Goal: Task Accomplishment & Management: Use online tool/utility

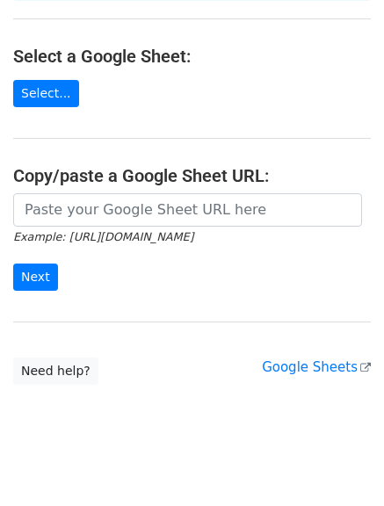
scroll to position [198, 0]
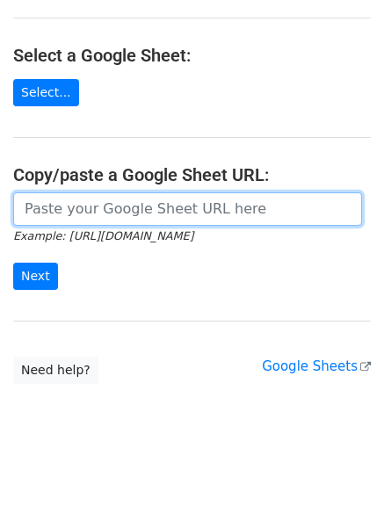
click at [132, 192] on input "url" at bounding box center [187, 208] width 349 height 33
paste input "[URL][DOMAIN_NAME]"
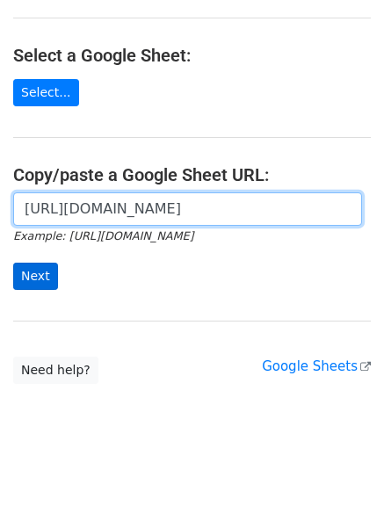
type input "[URL][DOMAIN_NAME]"
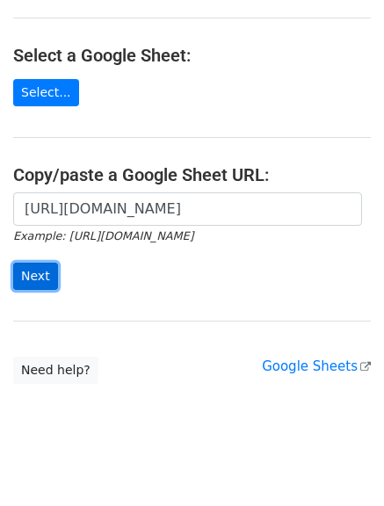
click at [34, 263] on input "Next" at bounding box center [35, 276] width 45 height 27
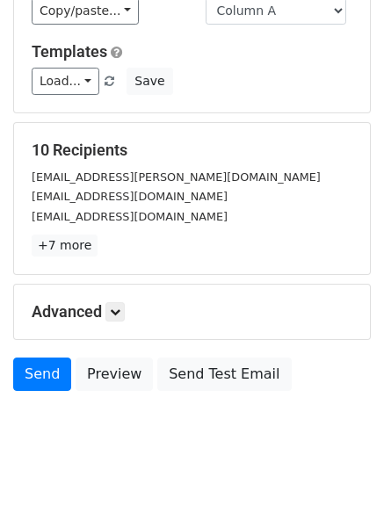
scroll to position [246, 0]
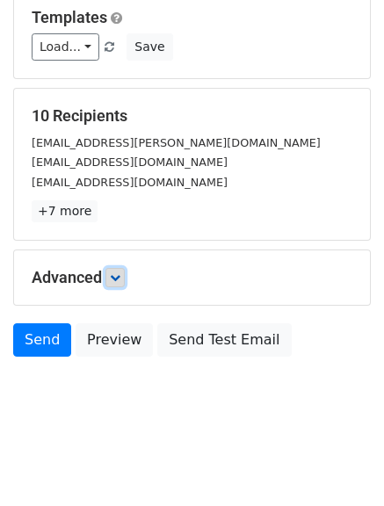
click at [120, 268] on link at bounding box center [114, 277] width 19 height 19
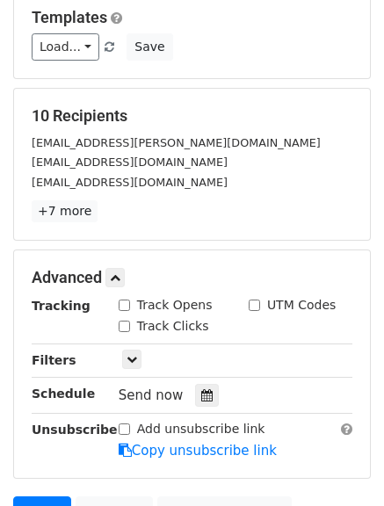
click at [119, 307] on input "Track Opens" at bounding box center [124, 304] width 11 height 11
checkbox input "true"
click at [123, 326] on input "Track Clicks" at bounding box center [124, 326] width 11 height 11
checkbox input "true"
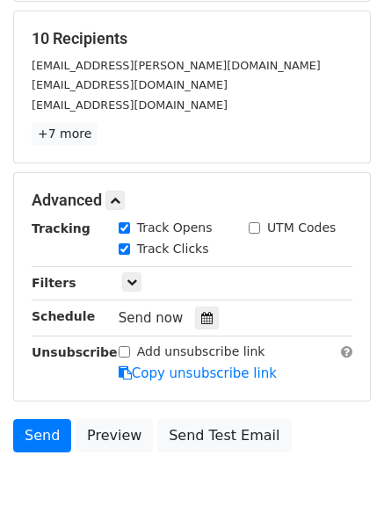
scroll to position [418, 0]
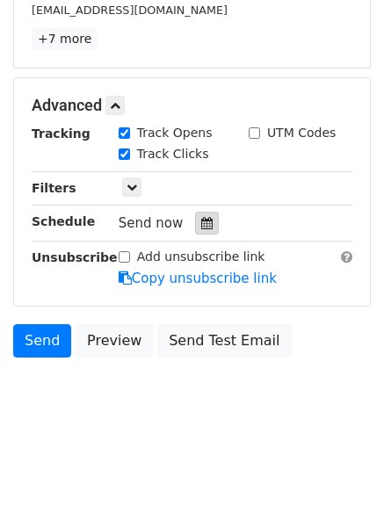
click at [195, 230] on div at bounding box center [207, 223] width 24 height 23
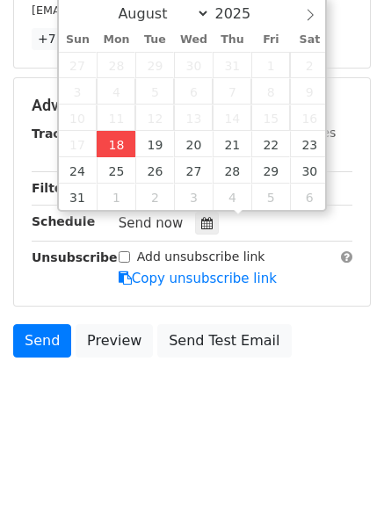
type input "2025-08-18 16:02"
type input "04"
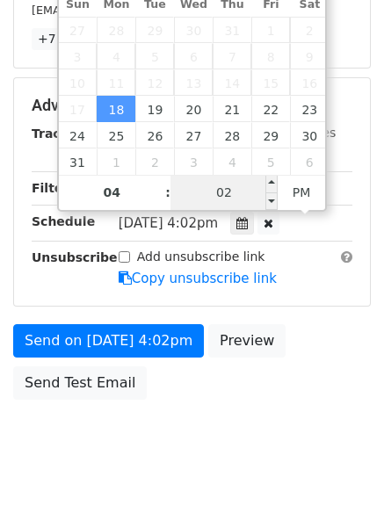
click at [218, 218] on span "Mon, Aug 18, 4:02pm" at bounding box center [168, 223] width 99 height 16
click at [236, 191] on input "02" at bounding box center [223, 192] width 107 height 35
type input "30"
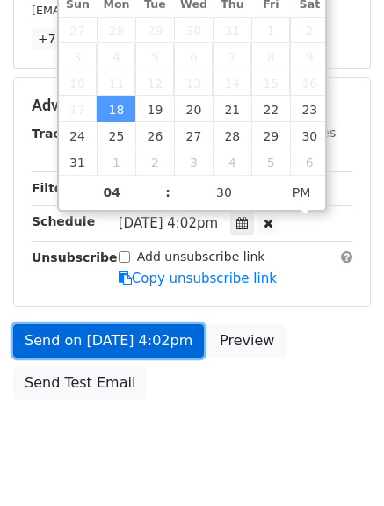
type input "2025-08-18 16:30"
click at [97, 328] on link "Send on Aug 18 at 4:02pm" at bounding box center [108, 340] width 191 height 33
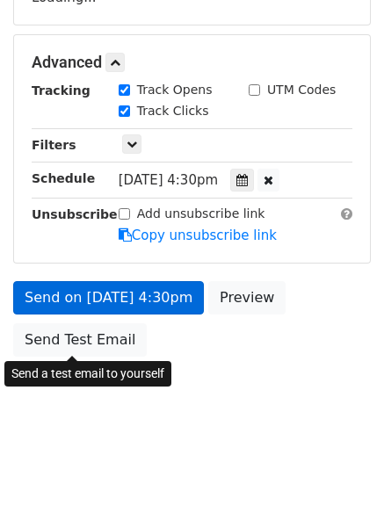
scroll to position [390, 0]
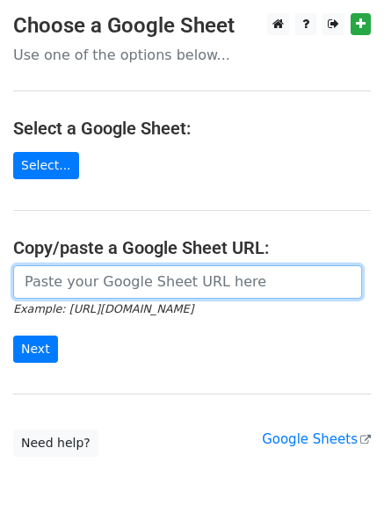
click at [115, 278] on input "url" at bounding box center [187, 281] width 349 height 33
type input "https://docs.google.com/spreadsheets/d/1G2C6TvInWiYyP3dbdOhUCgXVpPsbrYdOCOp-V6o…"
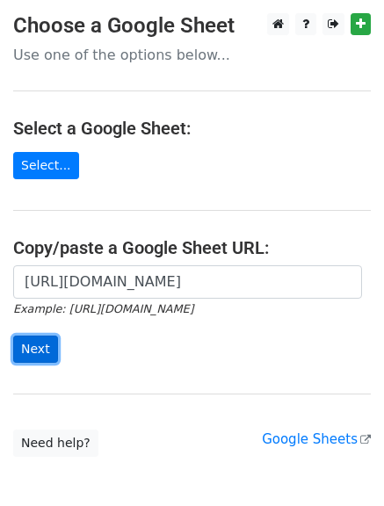
click at [38, 342] on input "Next" at bounding box center [35, 348] width 45 height 27
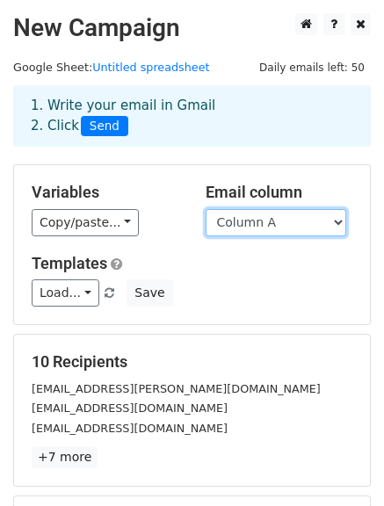
click at [233, 227] on select "Column A Column B Column C" at bounding box center [275, 222] width 140 height 27
select select "Column B"
click at [205, 209] on select "Column A Column B Column C" at bounding box center [275, 222] width 140 height 27
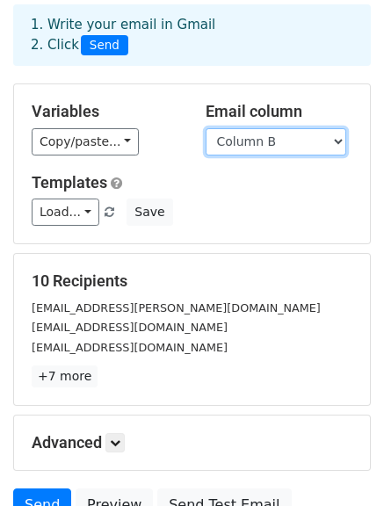
scroll to position [176, 0]
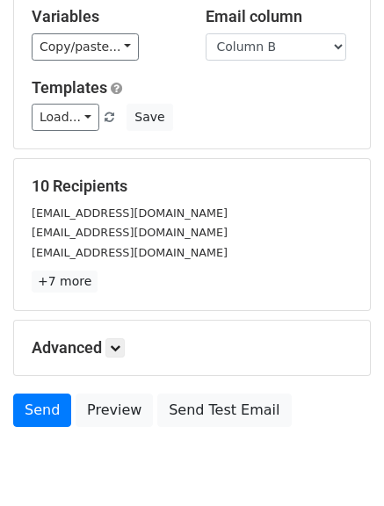
click at [116, 281] on p "+7 more" at bounding box center [192, 281] width 321 height 22
click at [121, 353] on link at bounding box center [114, 347] width 19 height 19
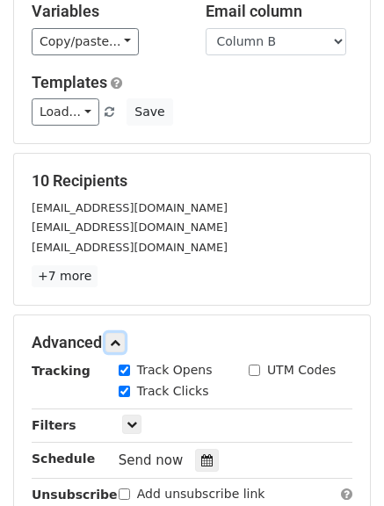
scroll to position [351, 0]
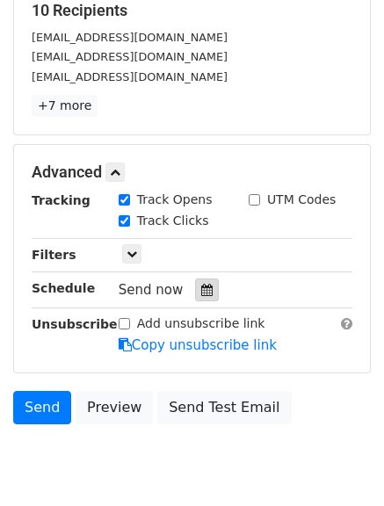
click at [195, 293] on div at bounding box center [207, 289] width 24 height 23
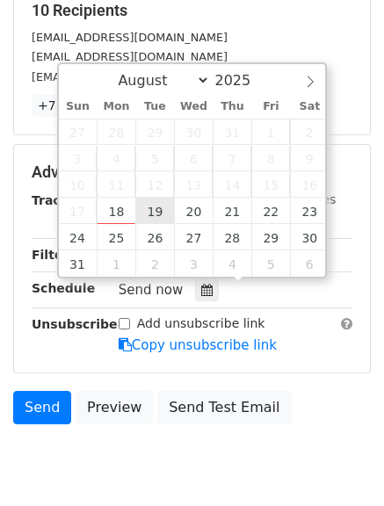
type input "2025-08-19 12:00"
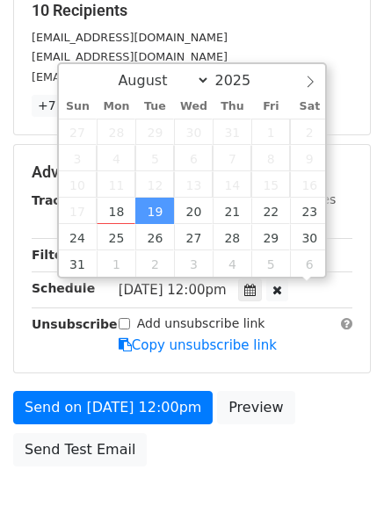
scroll to position [1, 0]
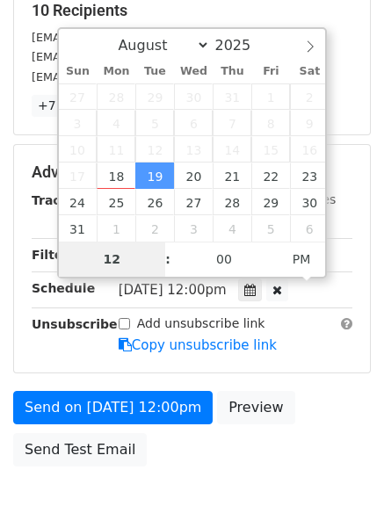
type input "5"
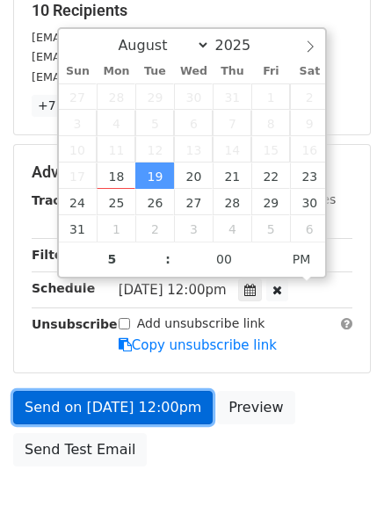
type input "2025-08-19 17:00"
click at [127, 410] on link "Send on Aug 19 at 12:00pm" at bounding box center [112, 407] width 199 height 33
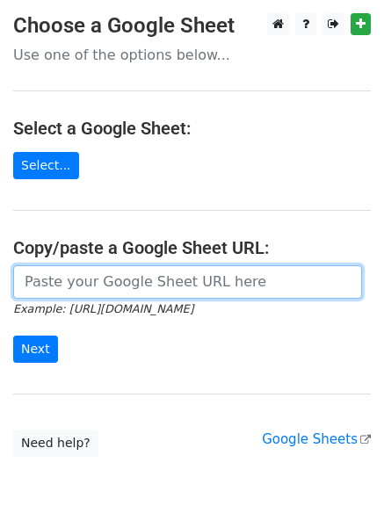
click at [89, 293] on input "url" at bounding box center [187, 281] width 349 height 33
type input "[URL][DOMAIN_NAME]"
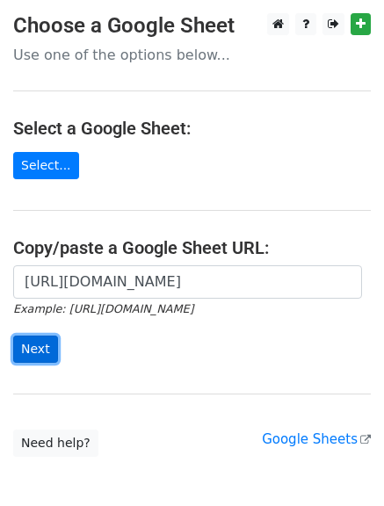
click at [29, 354] on input "Next" at bounding box center [35, 348] width 45 height 27
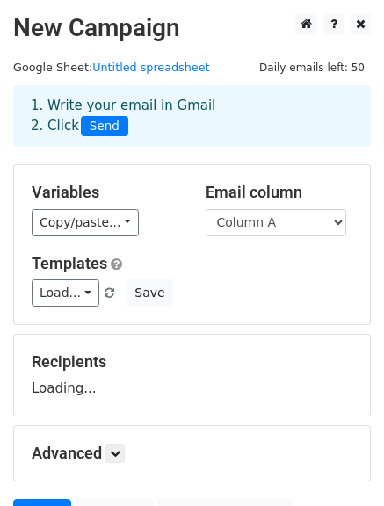
click at [235, 225] on select "Column A Column B Column C" at bounding box center [275, 222] width 140 height 27
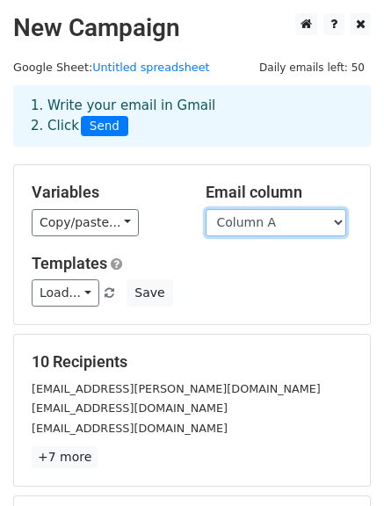
click at [258, 220] on select "Column A Column B Column C" at bounding box center [275, 222] width 140 height 27
select select "Column C"
click at [205, 209] on select "Column A Column B Column C" at bounding box center [275, 222] width 140 height 27
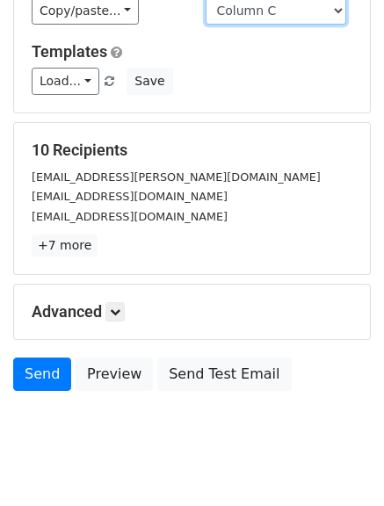
scroll to position [176, 0]
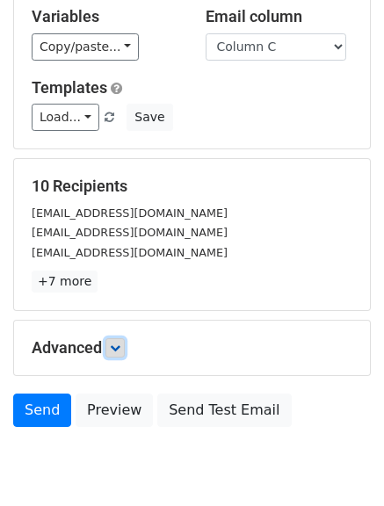
click at [124, 286] on form "Variables Copy/paste... {{Column A}} {{Column B}} {{Column C}} Email column Col…" at bounding box center [191, 212] width 357 height 447
click at [125, 348] on link at bounding box center [114, 347] width 19 height 19
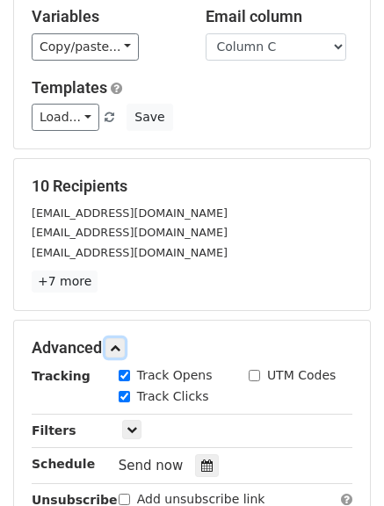
scroll to position [351, 0]
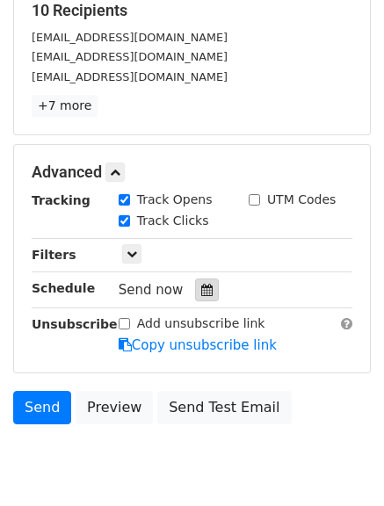
click at [195, 294] on div at bounding box center [207, 289] width 24 height 23
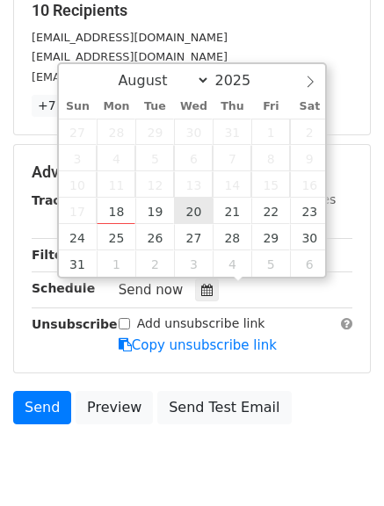
type input "2025-08-20 12:00"
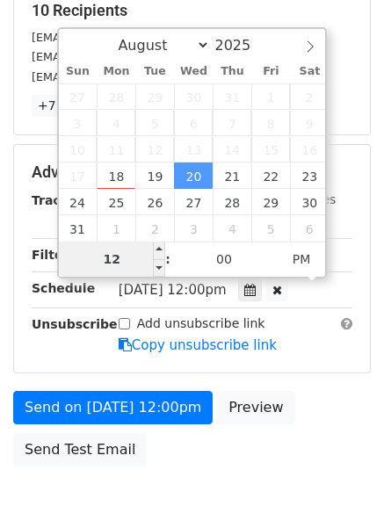
type input "6"
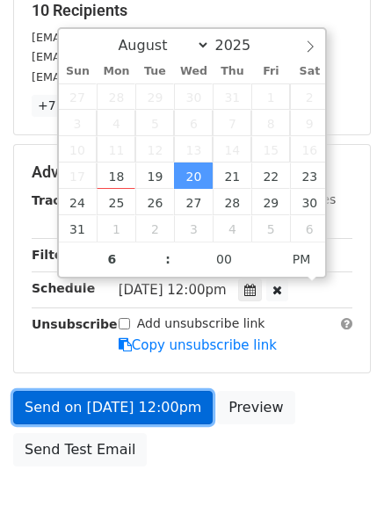
type input "2025-08-20 18:00"
click at [95, 414] on link "Send on Aug 20 at 12:00pm" at bounding box center [112, 407] width 199 height 33
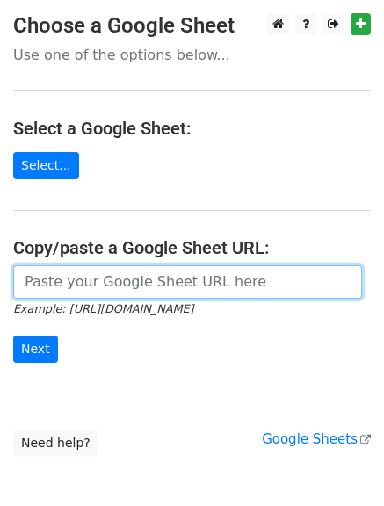
drag, startPoint x: 126, startPoint y: 281, endPoint x: 134, endPoint y: 296, distance: 16.9
click at [126, 281] on input "url" at bounding box center [187, 281] width 349 height 33
type input "[URL][DOMAIN_NAME]"
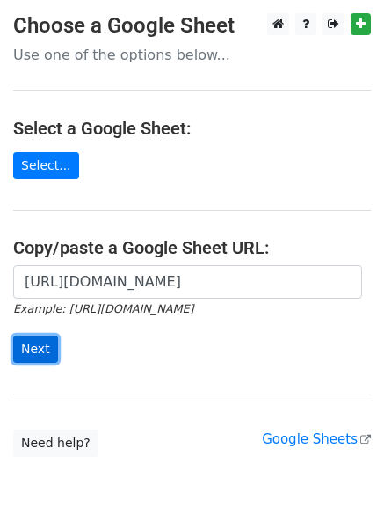
click at [25, 342] on input "Next" at bounding box center [35, 348] width 45 height 27
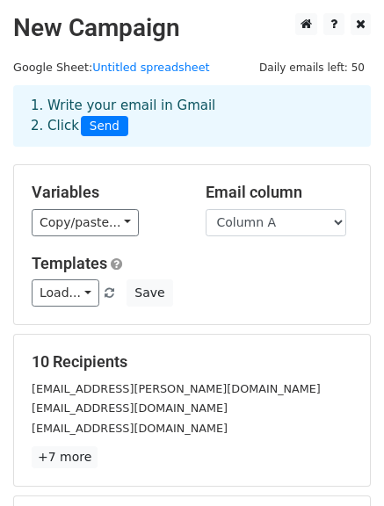
scroll to position [246, 0]
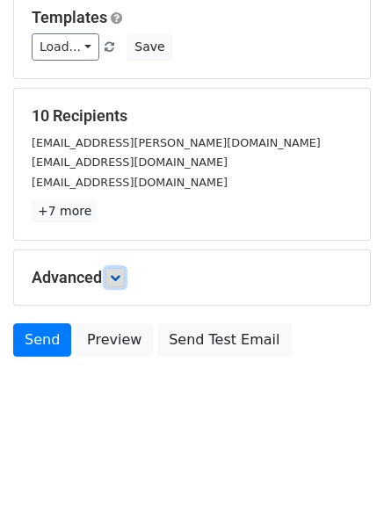
click at [119, 275] on icon at bounding box center [115, 277] width 11 height 11
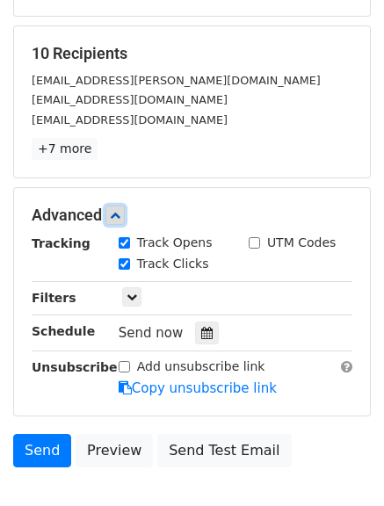
scroll to position [418, 0]
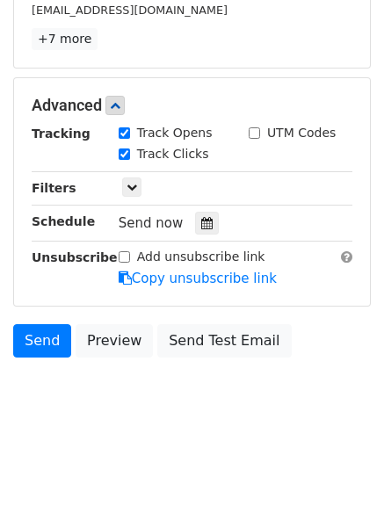
click at [184, 227] on div "Send now" at bounding box center [222, 224] width 206 height 24
click at [195, 224] on div at bounding box center [207, 223] width 24 height 23
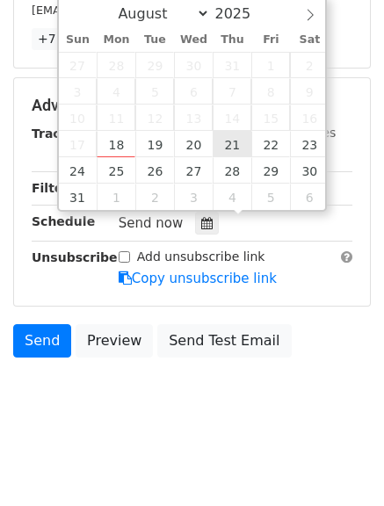
type input "2025-08-21 12:00"
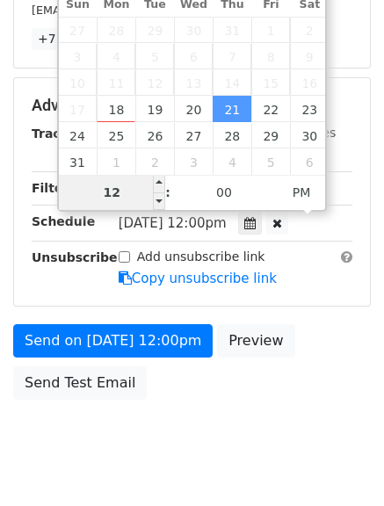
type input "7"
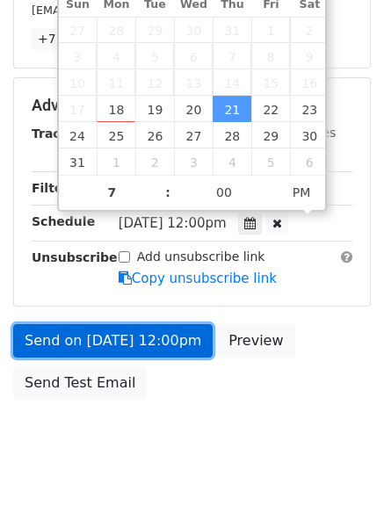
type input "2025-08-21 19:00"
click at [91, 333] on link "Send on Aug 21 at 12:00pm" at bounding box center [112, 340] width 199 height 33
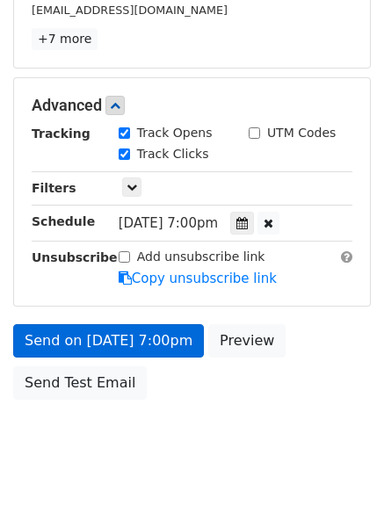
scroll to position [390, 0]
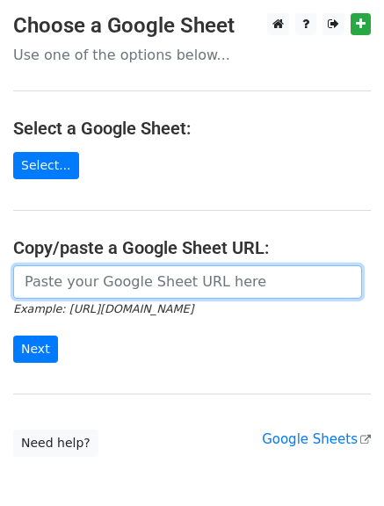
click at [119, 294] on input "url" at bounding box center [187, 281] width 349 height 33
type input "[URL][DOMAIN_NAME]"
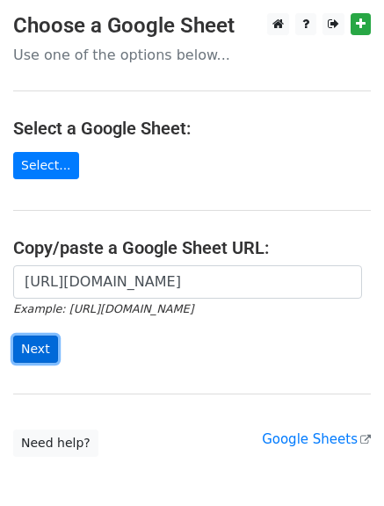
click at [18, 351] on input "Next" at bounding box center [35, 348] width 45 height 27
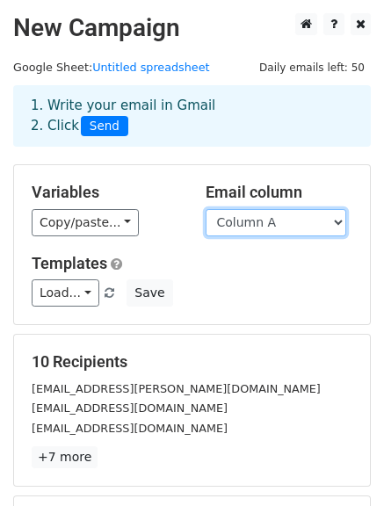
click at [276, 229] on select "Column A Column B Column C" at bounding box center [275, 222] width 140 height 27
select select "Column B"
click at [205, 209] on select "Column A Column B Column C" at bounding box center [275, 222] width 140 height 27
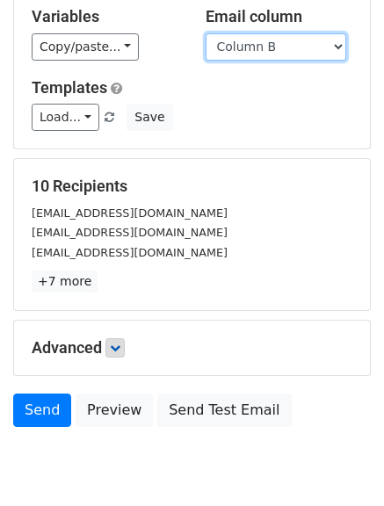
scroll to position [246, 0]
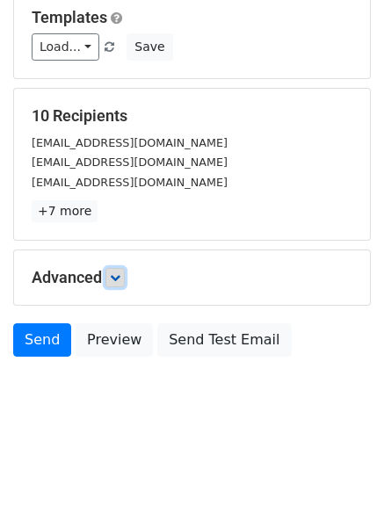
click at [125, 277] on link at bounding box center [114, 277] width 19 height 19
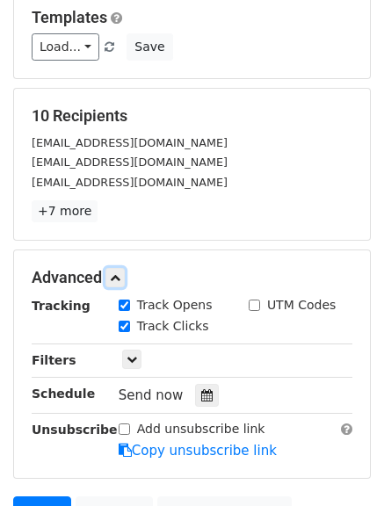
scroll to position [334, 0]
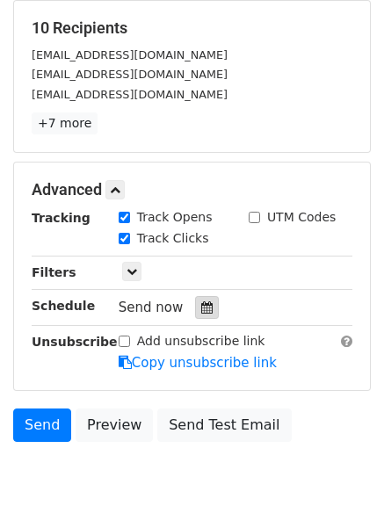
click at [200, 300] on div at bounding box center [207, 307] width 24 height 23
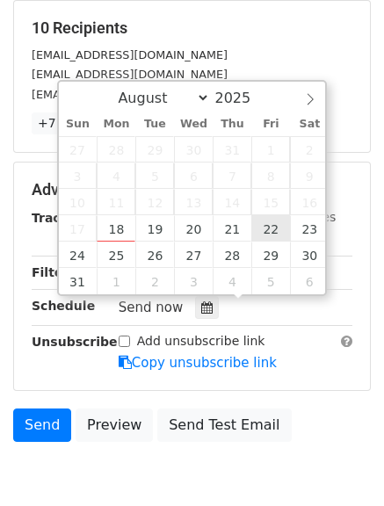
type input "2025-08-22 12:00"
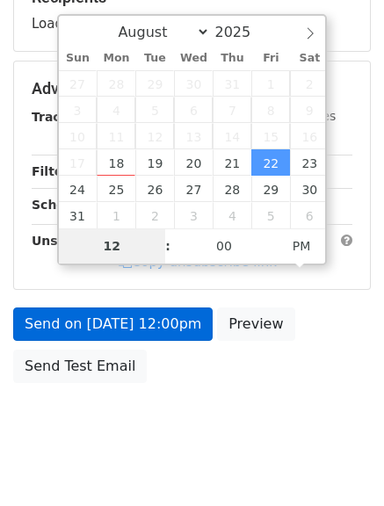
scroll to position [390, 0]
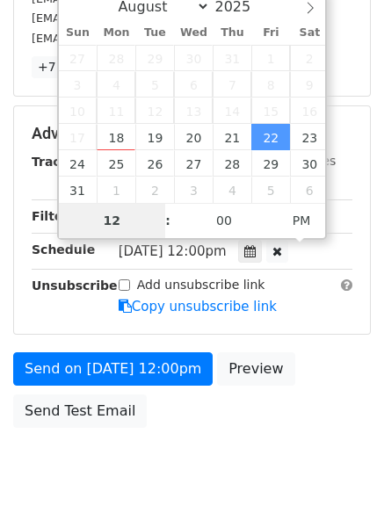
type input "8"
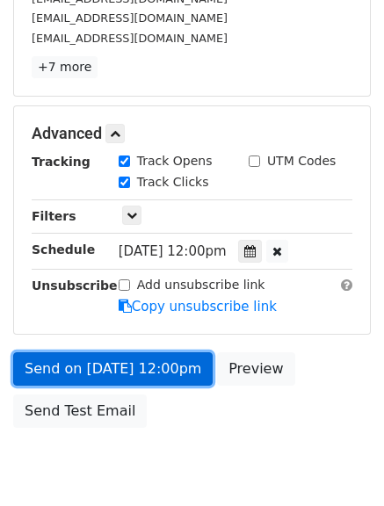
type input "2025-08-22 20:00"
click at [100, 369] on link "Send on Aug 22 at 12:00pm" at bounding box center [112, 368] width 199 height 33
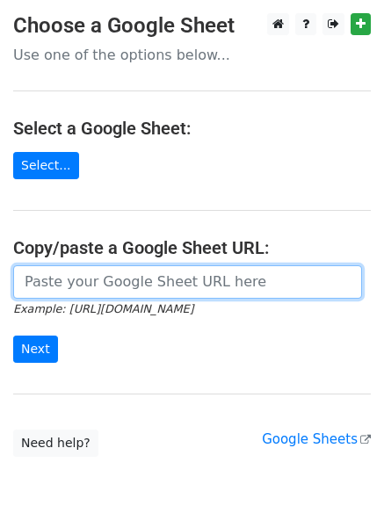
click at [146, 279] on input "url" at bounding box center [187, 281] width 349 height 33
type input "[URL][DOMAIN_NAME]"
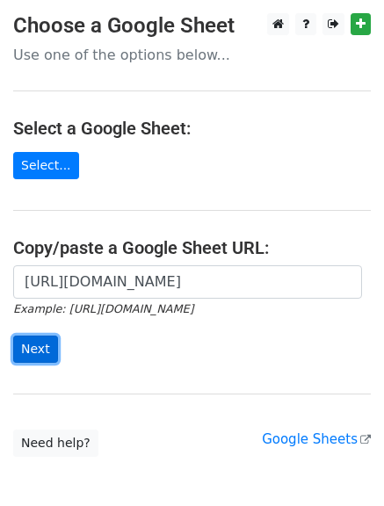
click at [32, 352] on input "Next" at bounding box center [35, 348] width 45 height 27
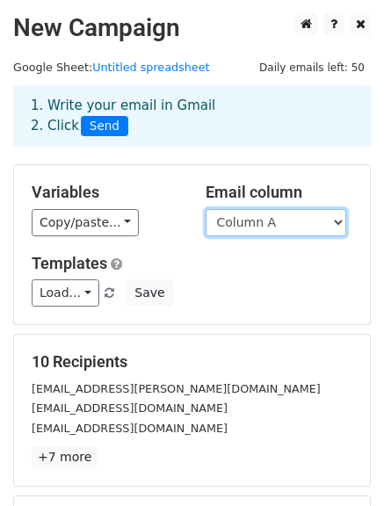
click at [274, 223] on select "Column A Column B Column C" at bounding box center [275, 222] width 140 height 27
select select "Column C"
click at [205, 209] on select "Column A Column B Column C" at bounding box center [275, 222] width 140 height 27
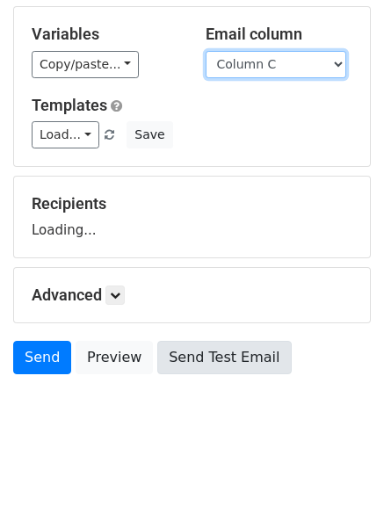
scroll to position [176, 0]
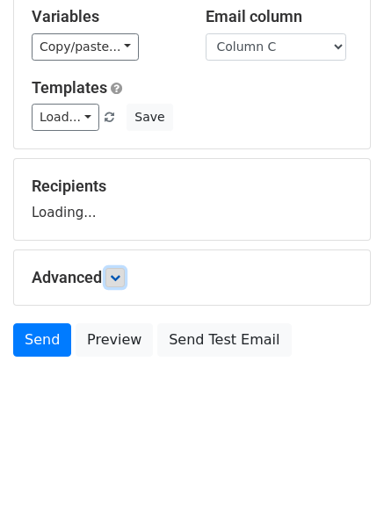
click at [112, 271] on form "Variables Copy/paste... {{Column A}} {{Column B}} {{Column C}} Email column Col…" at bounding box center [191, 177] width 357 height 377
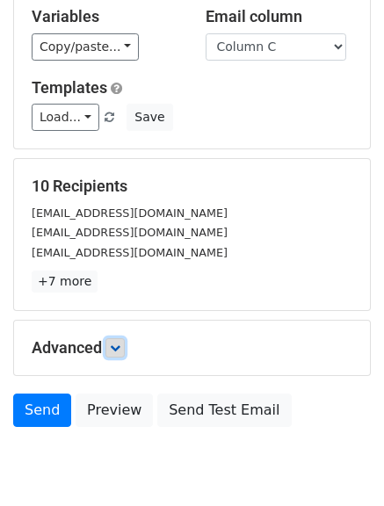
click at [120, 343] on icon at bounding box center [115, 347] width 11 height 11
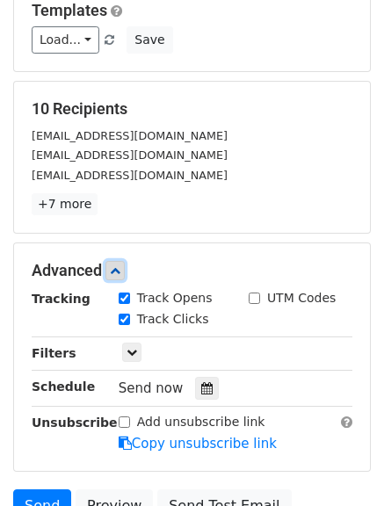
scroll to position [351, 0]
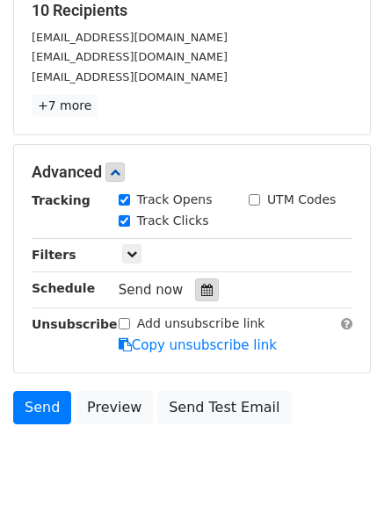
click at [201, 285] on icon at bounding box center [206, 290] width 11 height 12
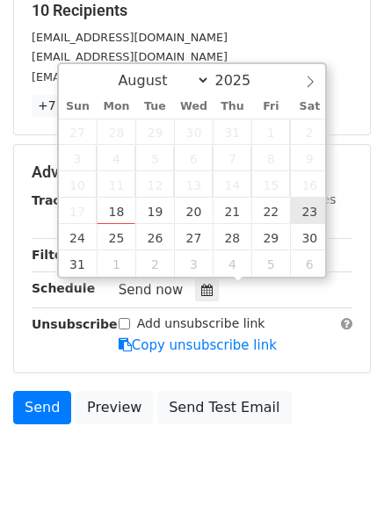
type input "[DATE] 12:00"
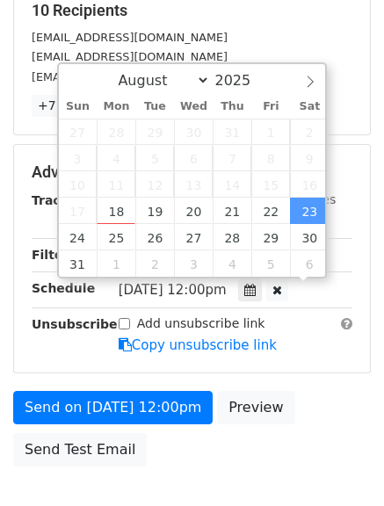
scroll to position [1, 0]
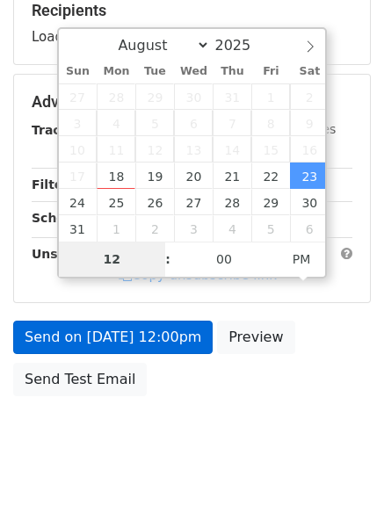
type input "9"
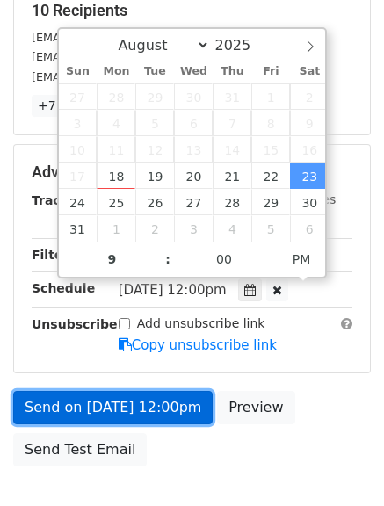
type input "[DATE] 21:00"
click at [106, 399] on link "Send on [DATE] 12:00pm" at bounding box center [112, 407] width 199 height 33
